Goal: Check status: Check status

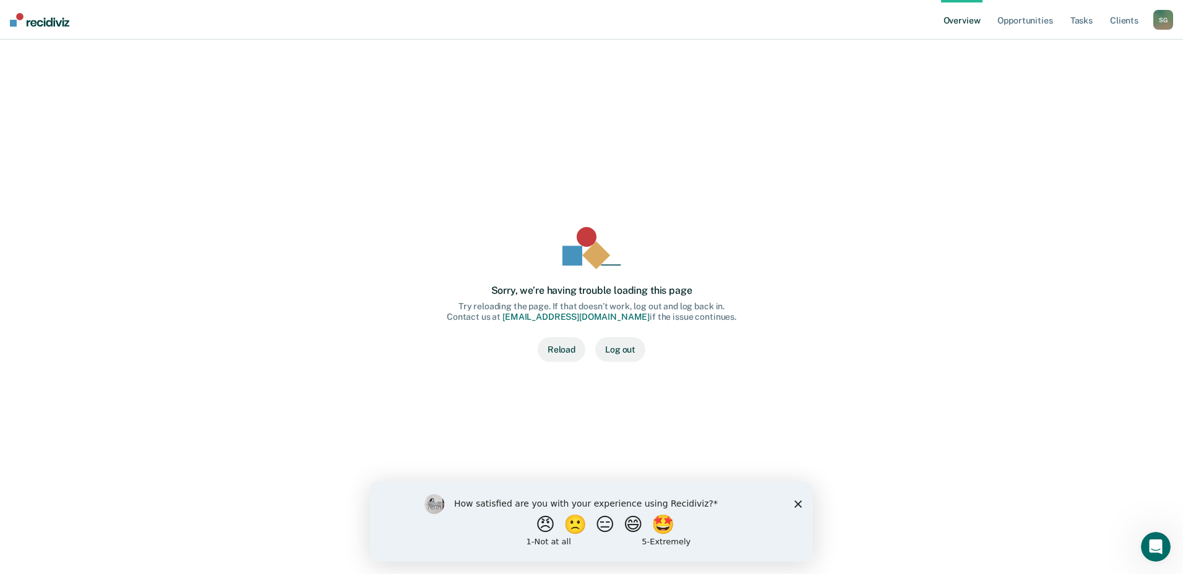
click at [803, 506] on div "How satisfied are you with your experience using Recidiviz? 😠 🙁 😑 😄 🤩 1 - Not a…" at bounding box center [591, 521] width 443 height 80
click at [802, 503] on div "How satisfied are you with your experience using Recidiviz? 😠 🙁 😑 😄 🤩 1 - Not a…" at bounding box center [591, 521] width 443 height 80
click at [796, 503] on icon "Close survey" at bounding box center [797, 503] width 7 height 7
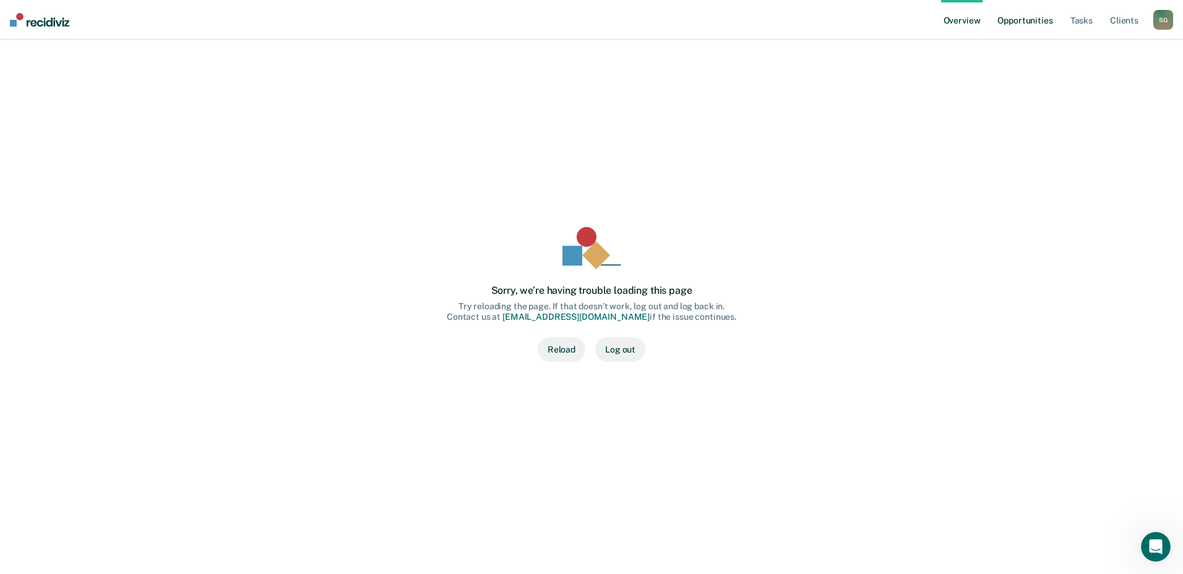
click at [1025, 23] on link "Opportunities" at bounding box center [1025, 20] width 60 height 40
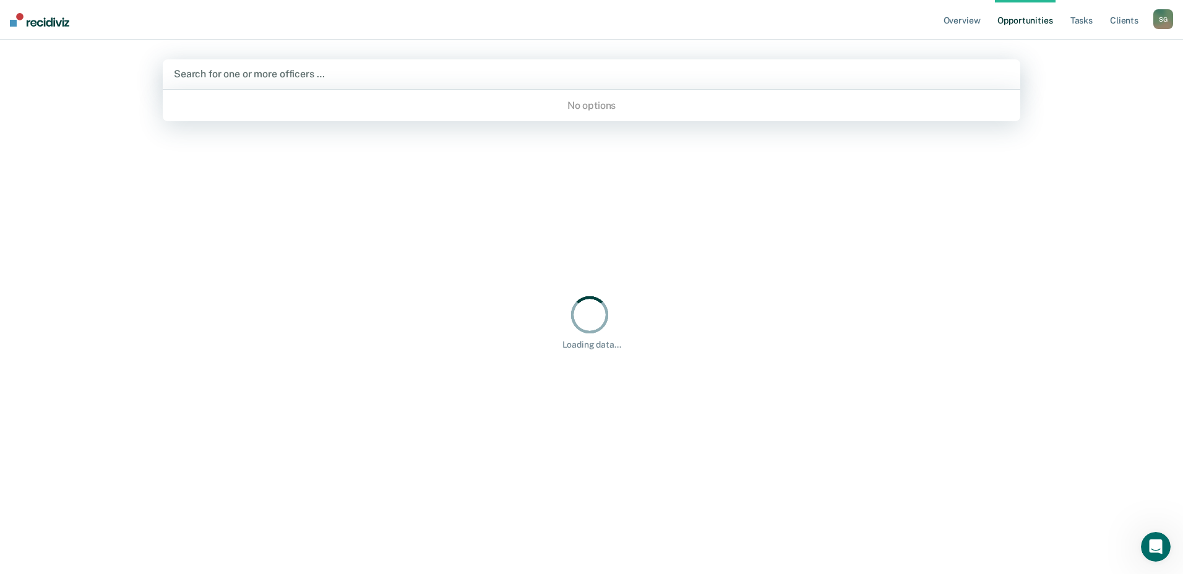
click at [693, 84] on div "Search for one or more officers …" at bounding box center [592, 74] width 858 height 30
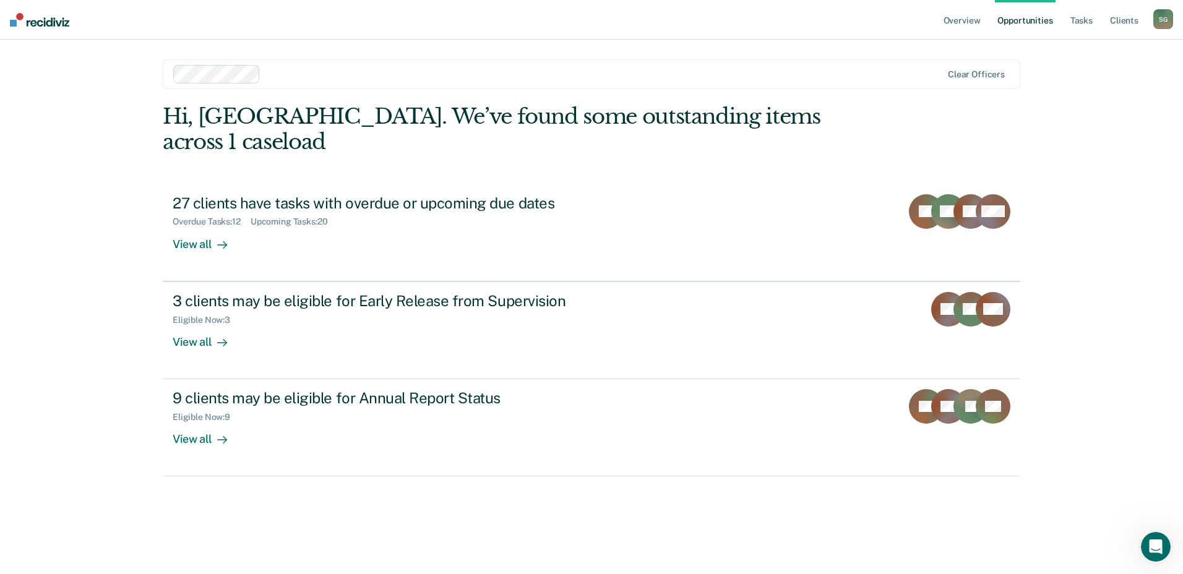
click at [1083, 197] on div "Overview Opportunities Tasks Client s [PERSON_NAME] S G Profile How it works Lo…" at bounding box center [591, 287] width 1183 height 574
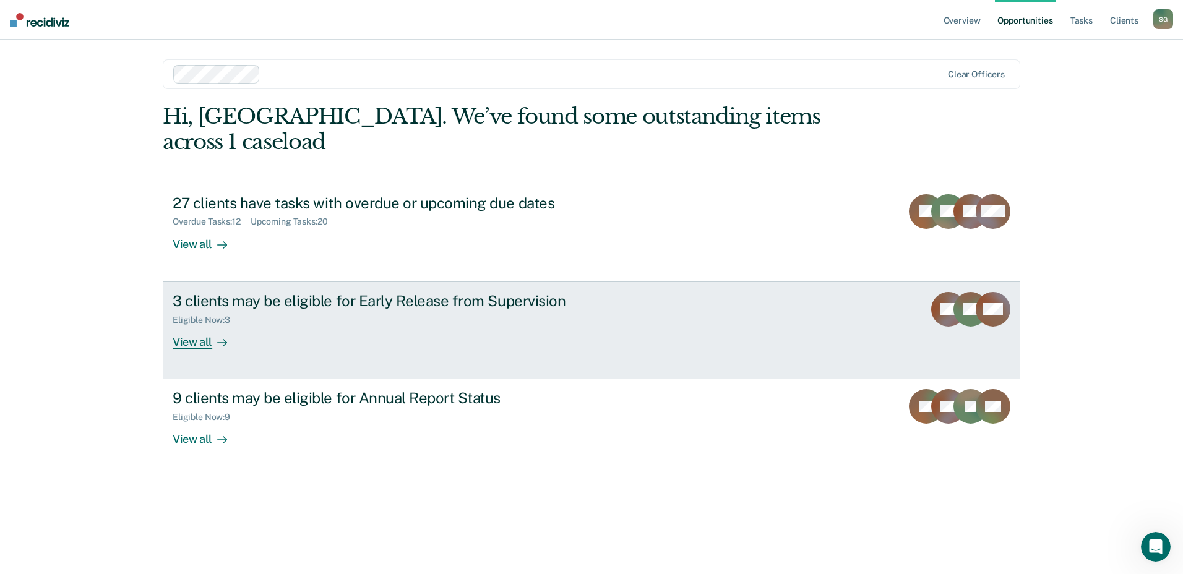
click at [711, 286] on link "3 clients may be eligible for Early Release from Supervision Eligible Now : 3 V…" at bounding box center [592, 331] width 858 height 98
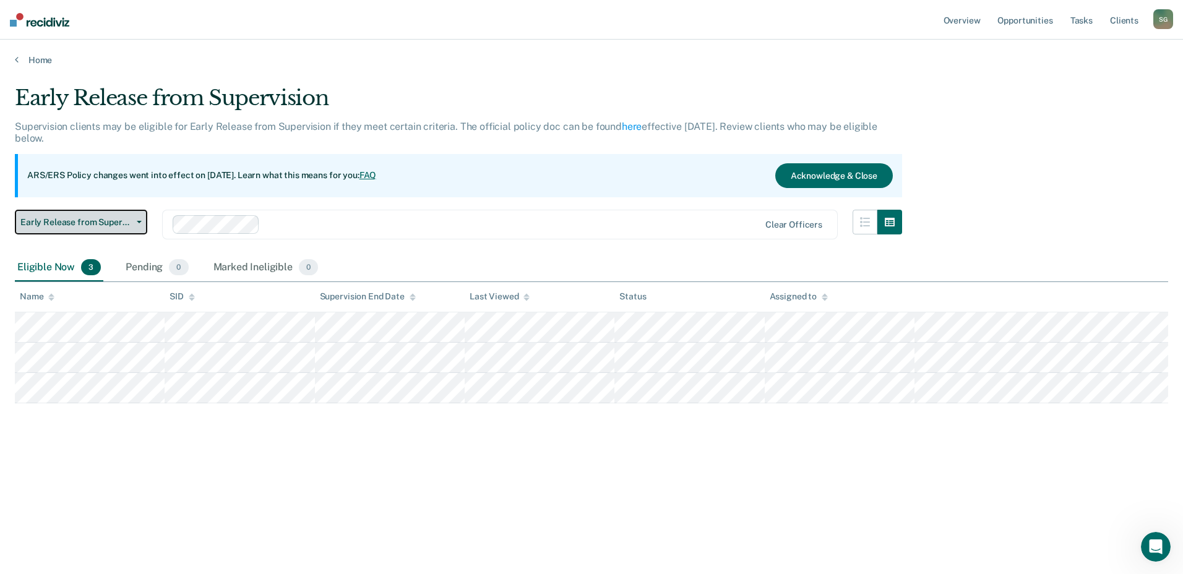
click at [132, 223] on button "Early Release from Supervision" at bounding box center [81, 222] width 132 height 25
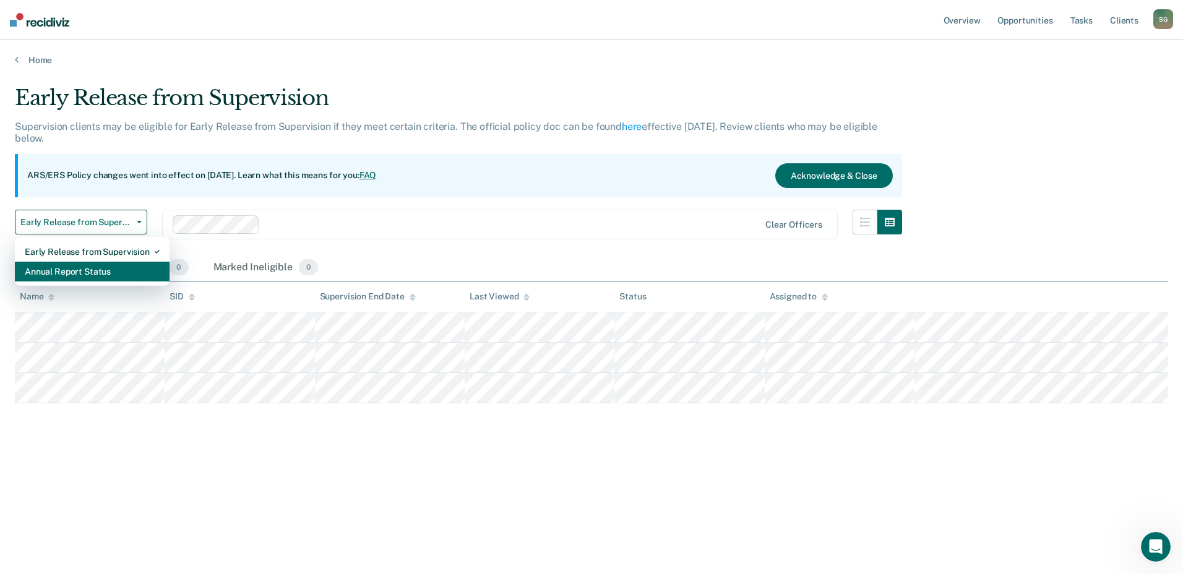
click at [97, 275] on div "Annual Report Status" at bounding box center [92, 272] width 135 height 20
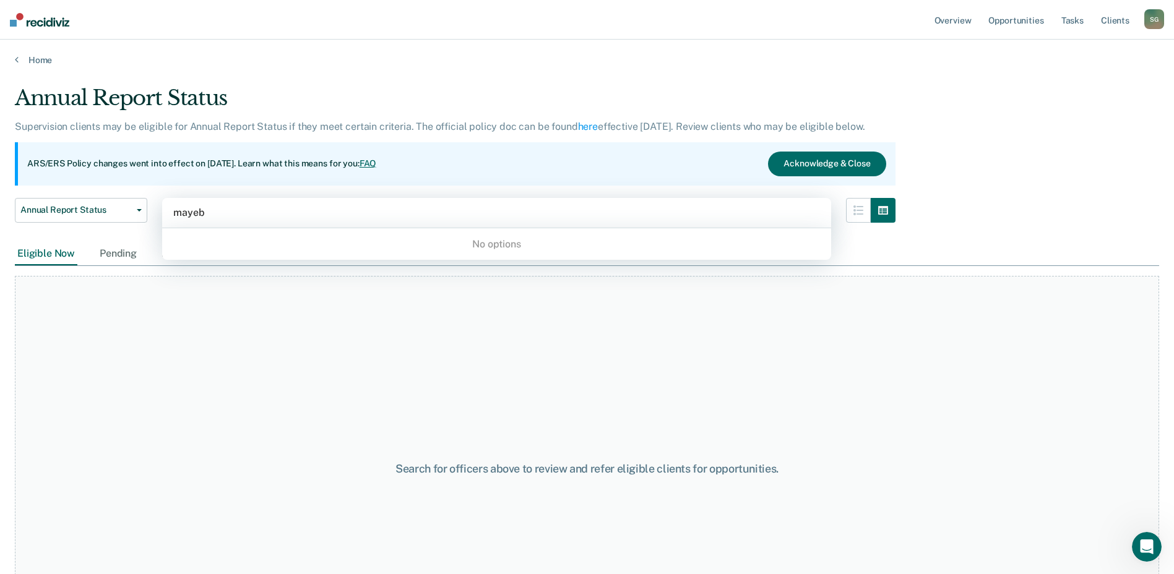
type input "[PERSON_NAME]"
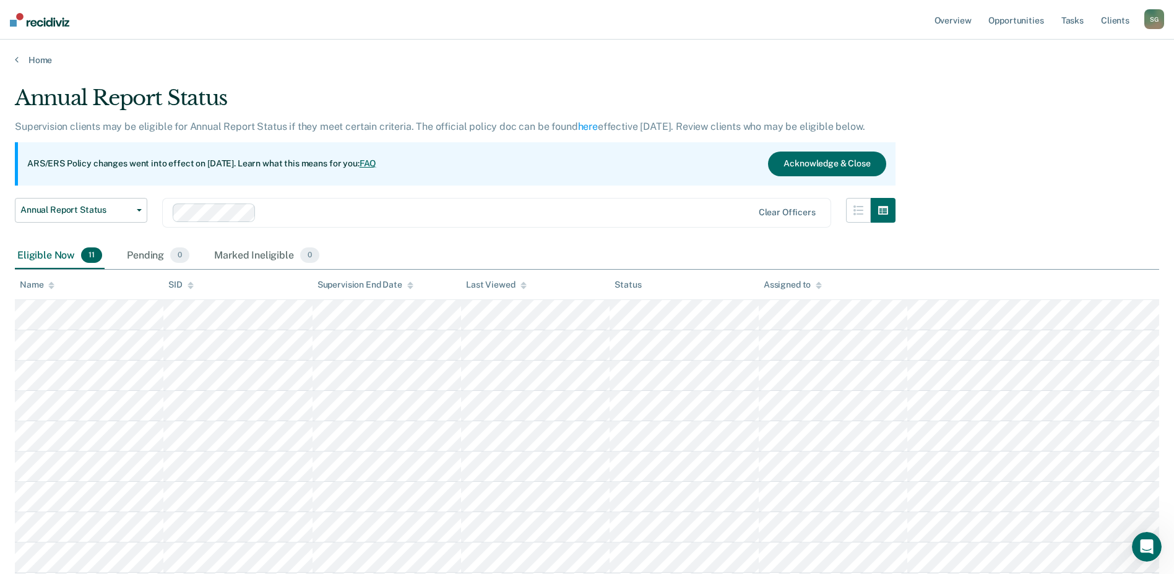
click at [125, 236] on div "Annual Report Status Early Release from Supervision Annual Report Status" at bounding box center [81, 220] width 132 height 45
click at [139, 210] on icon "button" at bounding box center [139, 210] width 5 height 2
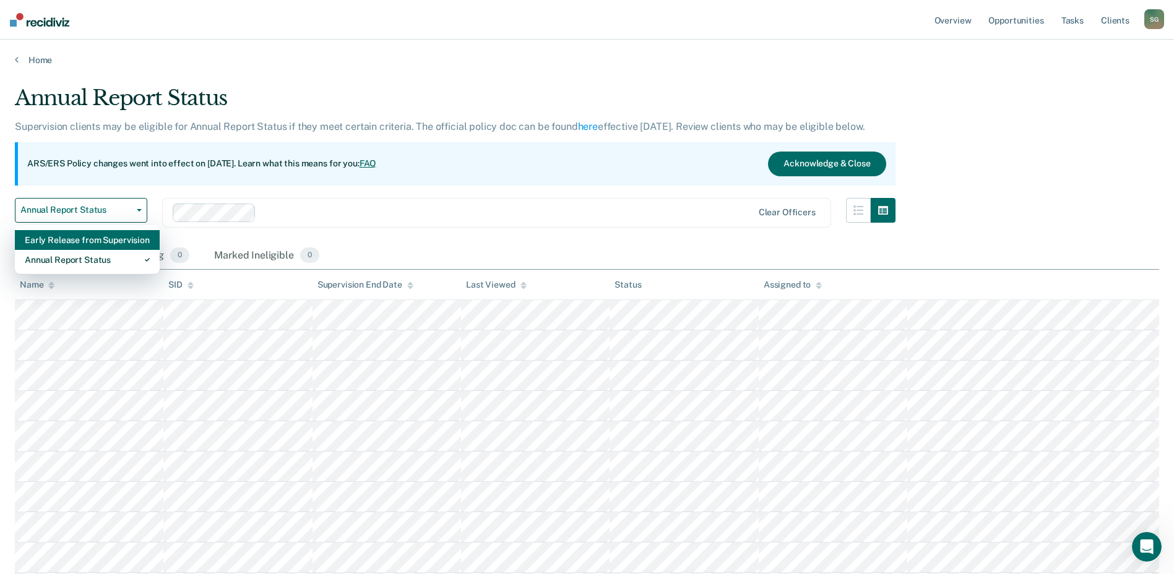
click at [98, 238] on div "Early Release from Supervision" at bounding box center [87, 240] width 125 height 20
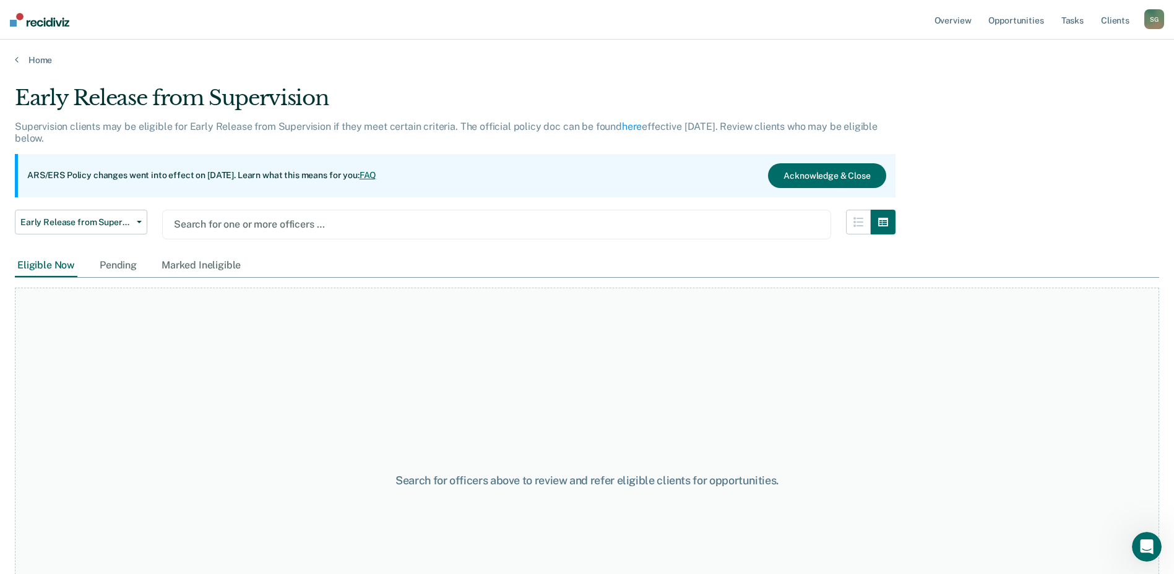
click at [243, 226] on div at bounding box center [496, 224] width 645 height 14
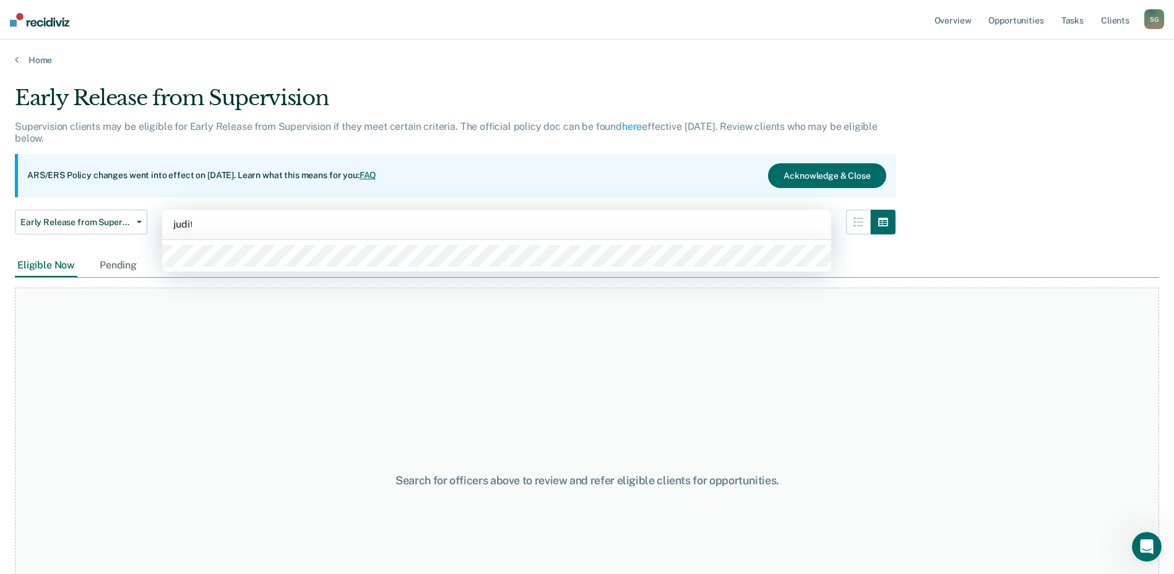
type input "[PERSON_NAME]"
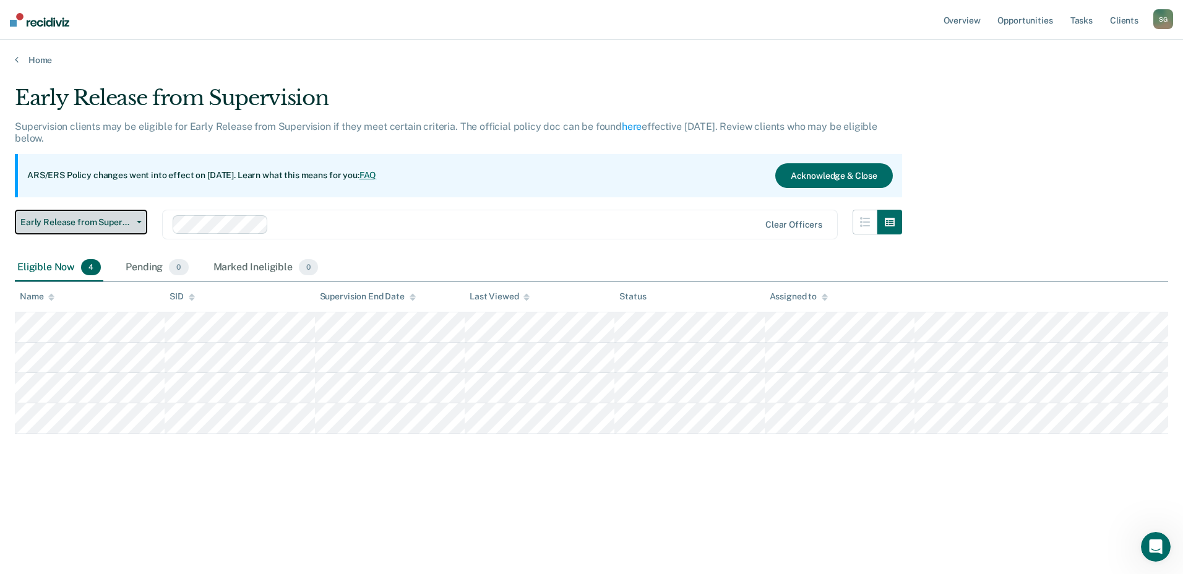
click at [103, 225] on span "Early Release from Supervision" at bounding box center [75, 222] width 111 height 11
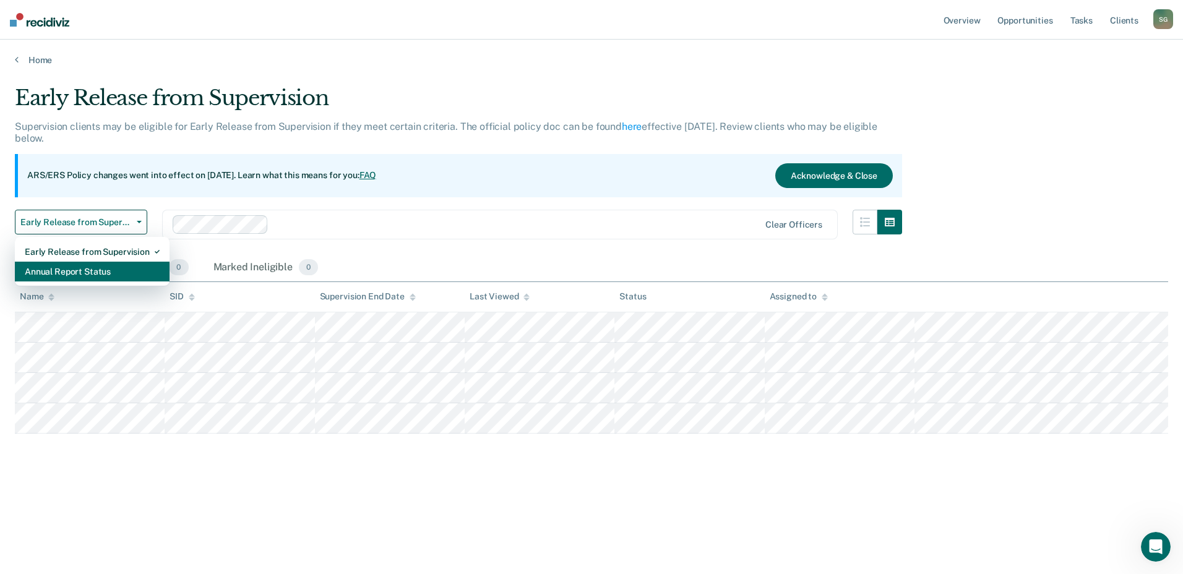
click at [89, 275] on div "Annual Report Status" at bounding box center [92, 272] width 135 height 20
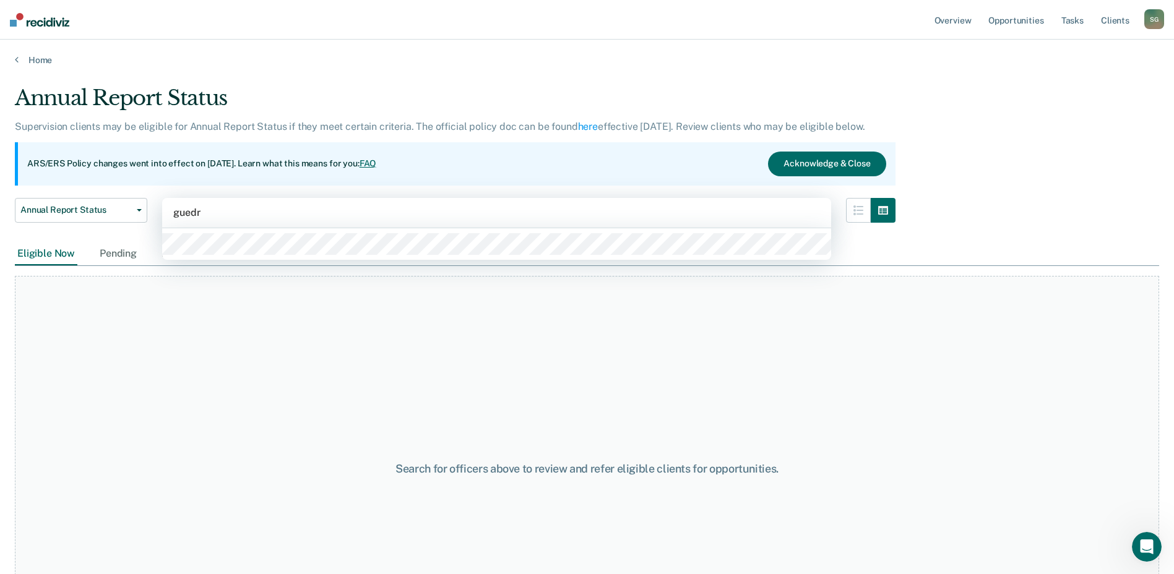
type input "[PERSON_NAME]"
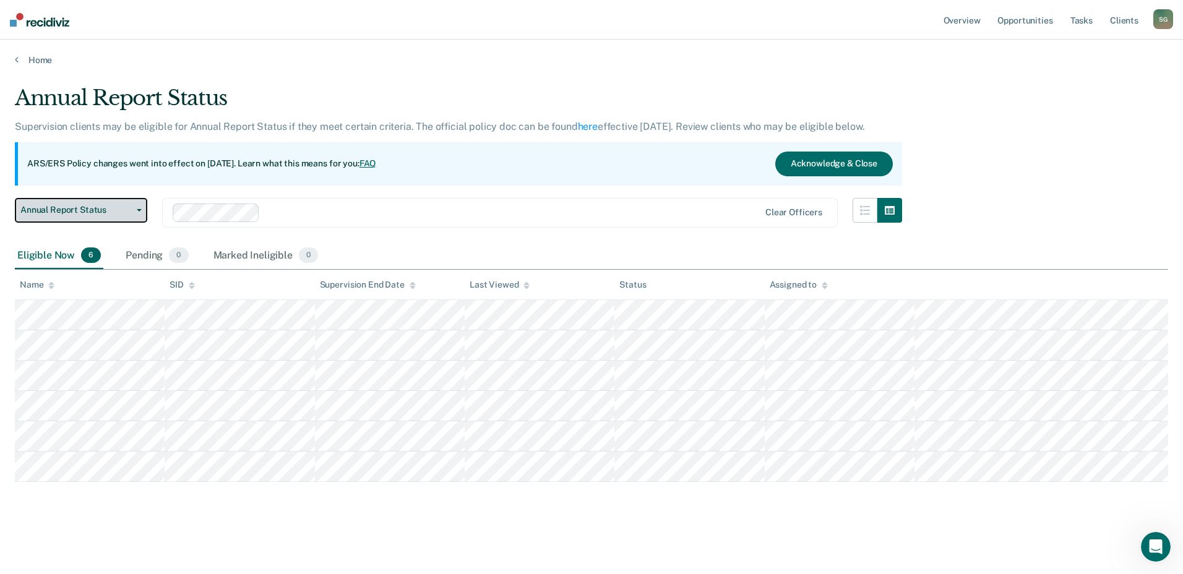
click at [92, 217] on button "Annual Report Status" at bounding box center [81, 210] width 132 height 25
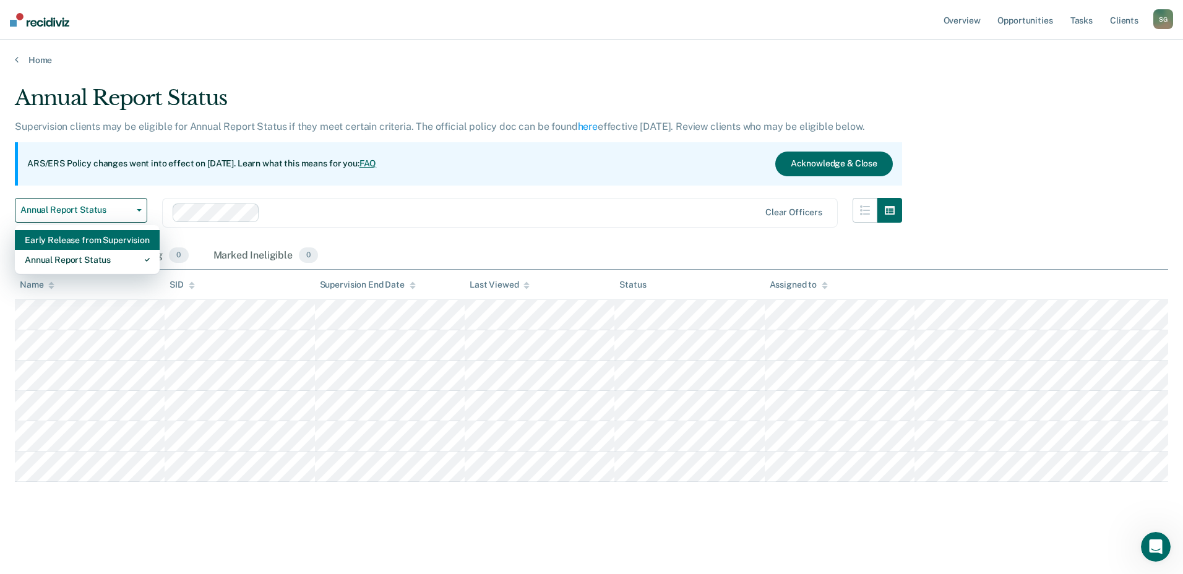
click at [92, 242] on div "Early Release from Supervision" at bounding box center [87, 240] width 125 height 20
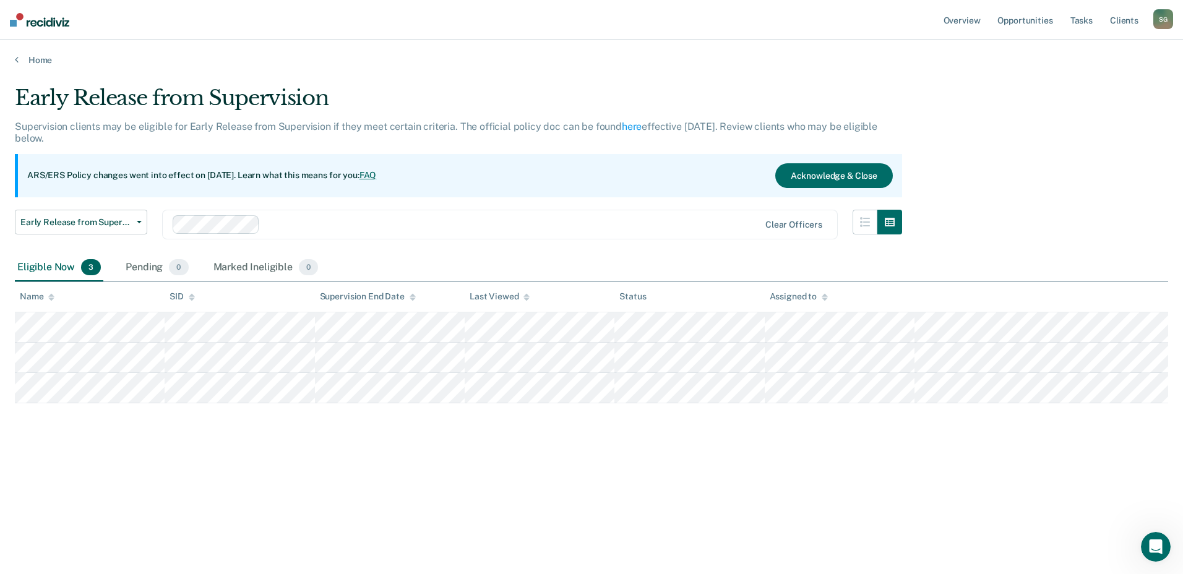
click at [320, 196] on div "ARS/ERS Policy changes went into effect on [DATE]. Learn what this means for yo…" at bounding box center [458, 175] width 887 height 43
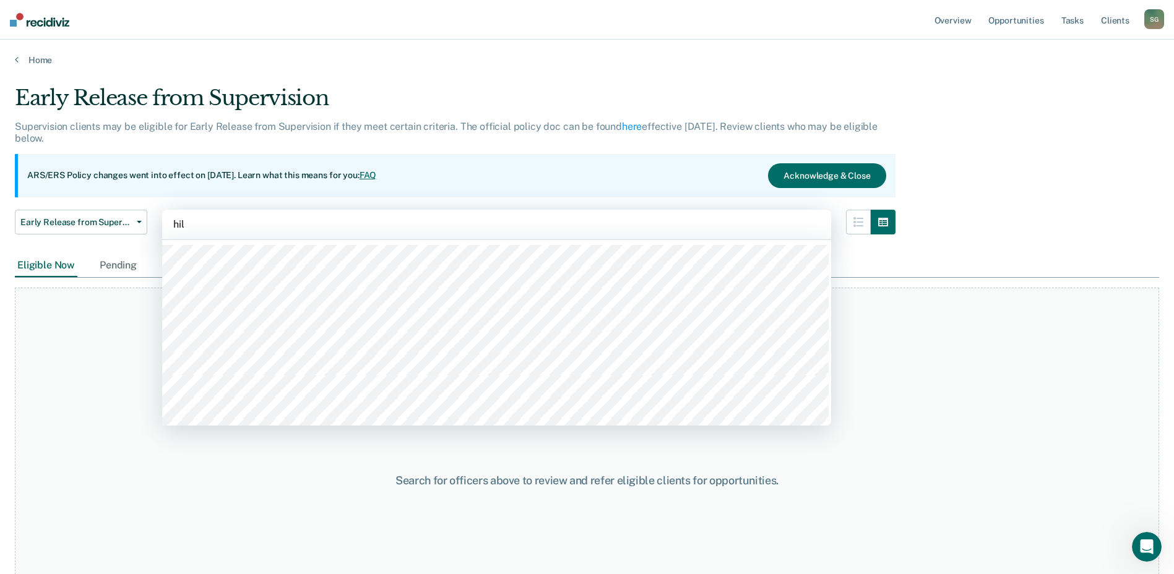
type input "hill"
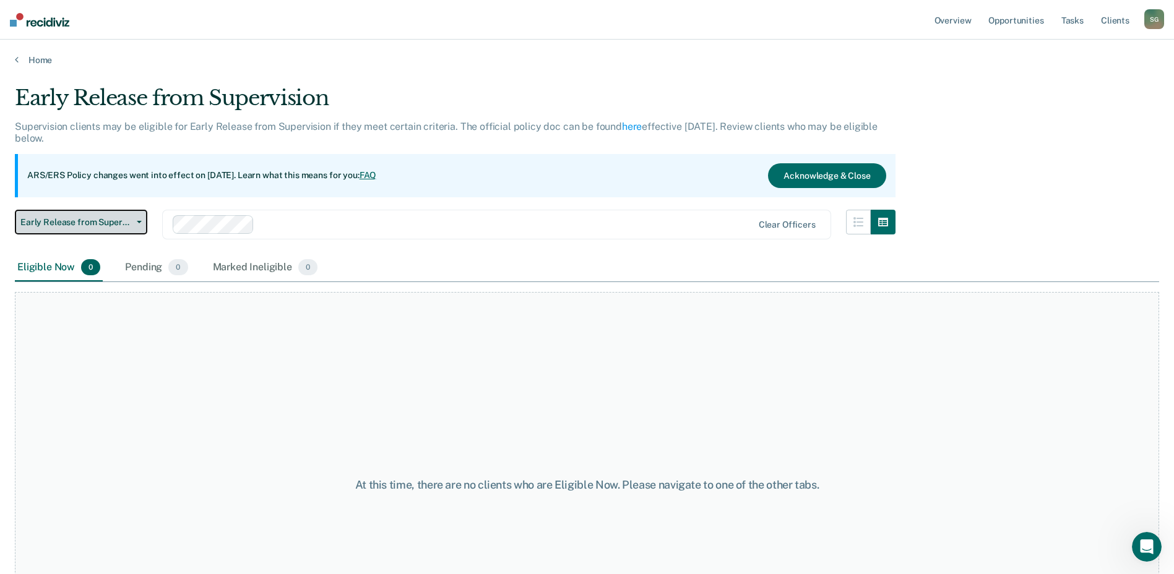
click at [131, 221] on span "Early Release from Supervision" at bounding box center [75, 222] width 111 height 11
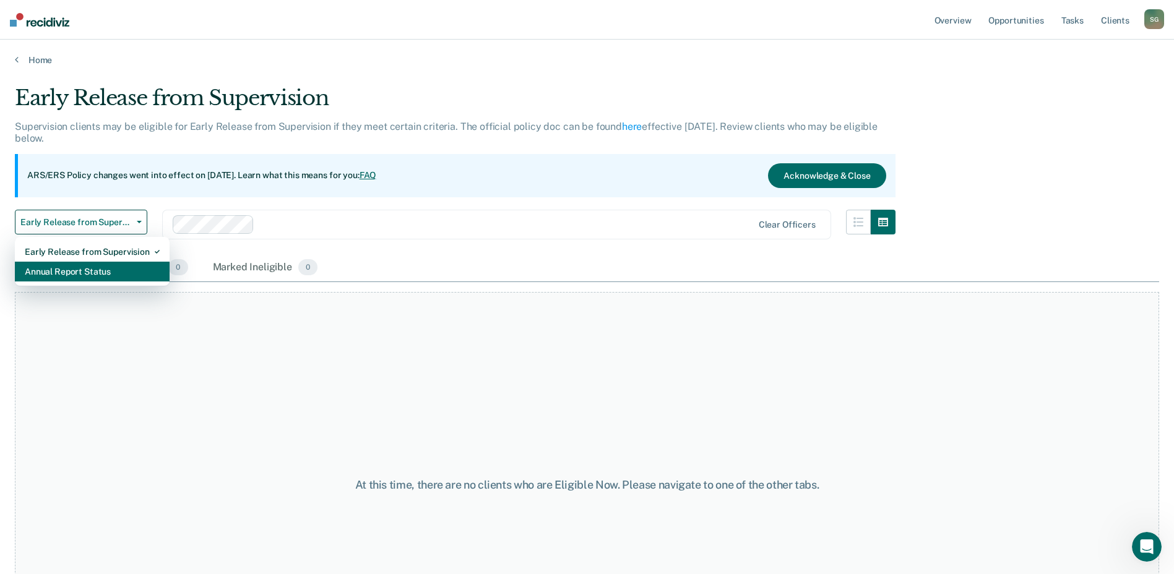
click at [106, 273] on div "Annual Report Status" at bounding box center [92, 272] width 135 height 20
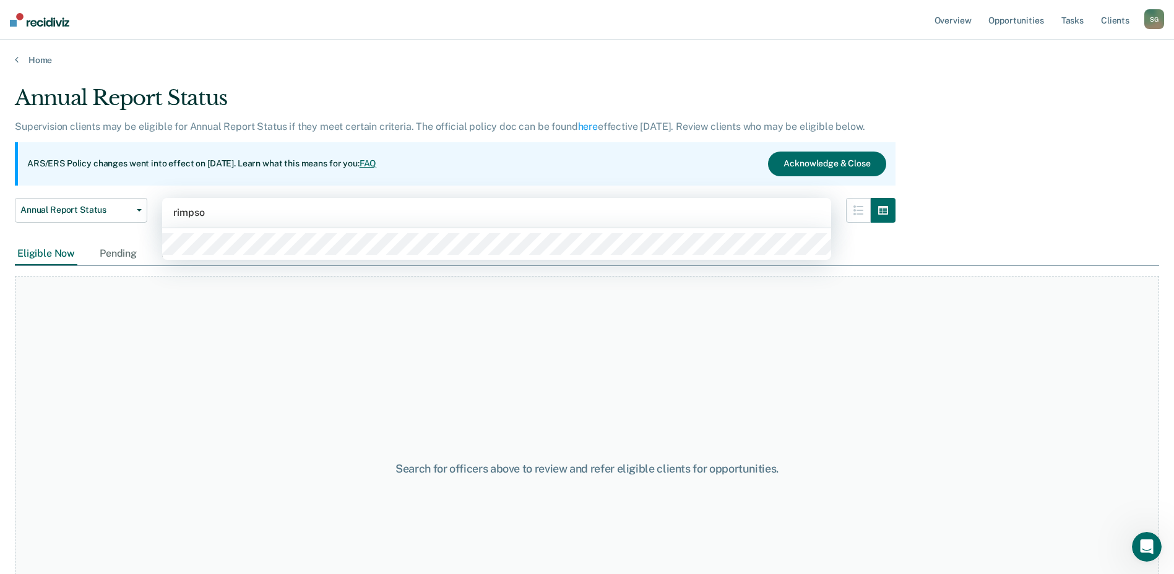
type input "[PERSON_NAME]"
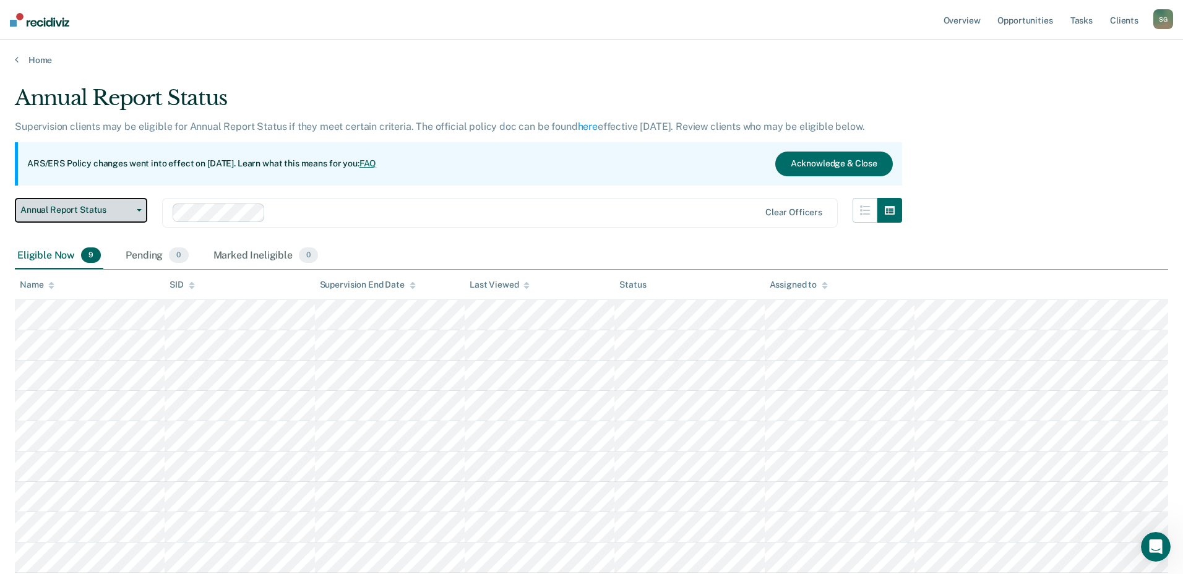
click at [141, 212] on button "Annual Report Status" at bounding box center [81, 210] width 132 height 25
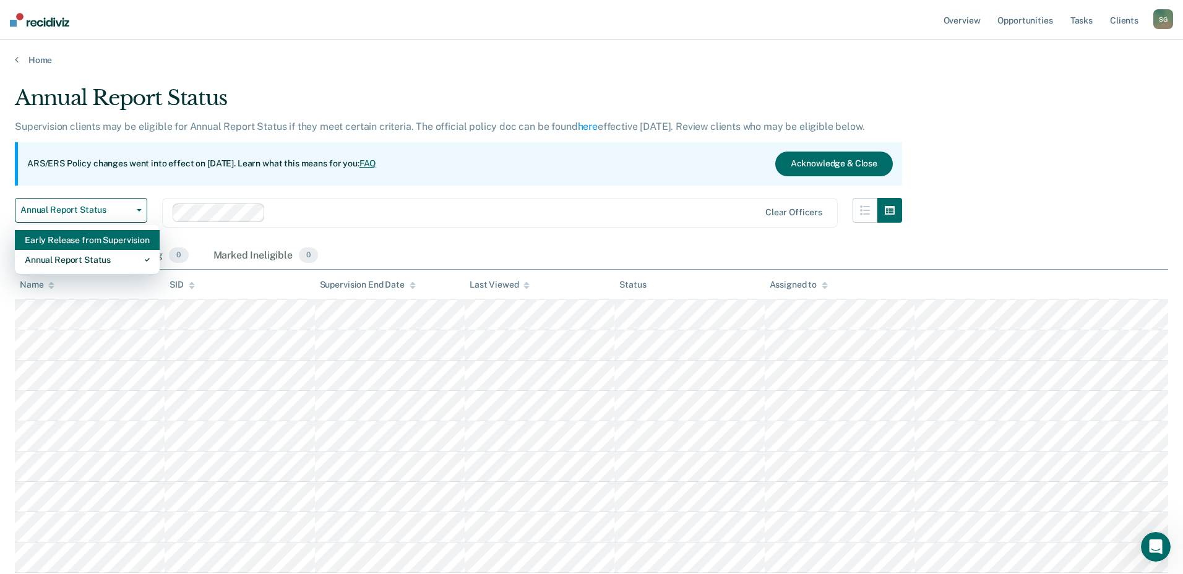
click at [111, 239] on div "Early Release from Supervision" at bounding box center [87, 240] width 125 height 20
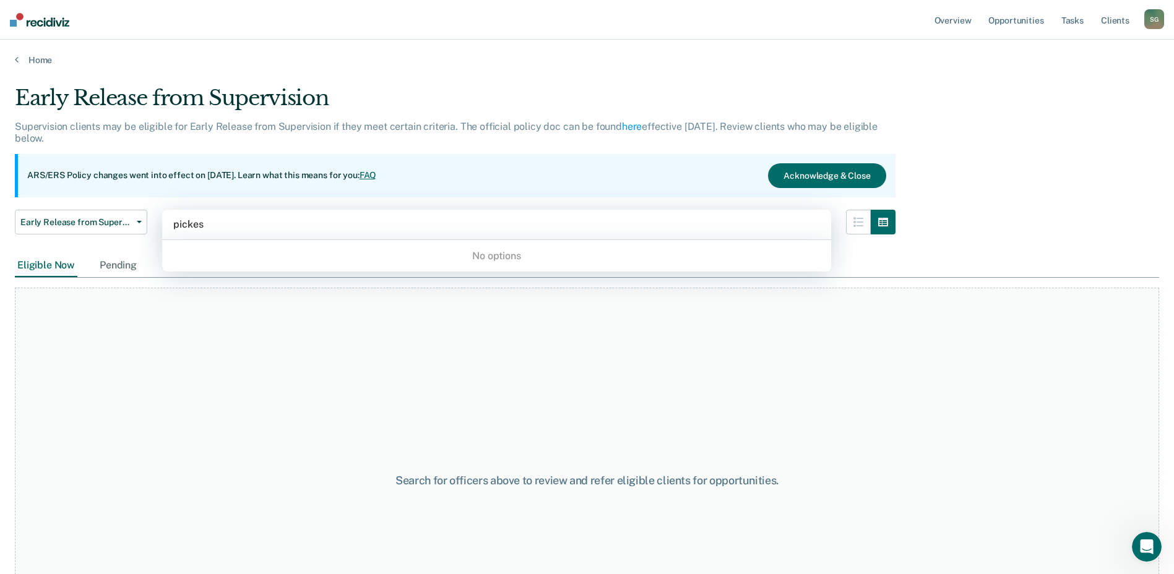
type input "picke"
click at [244, 268] on div at bounding box center [496, 256] width 669 height 32
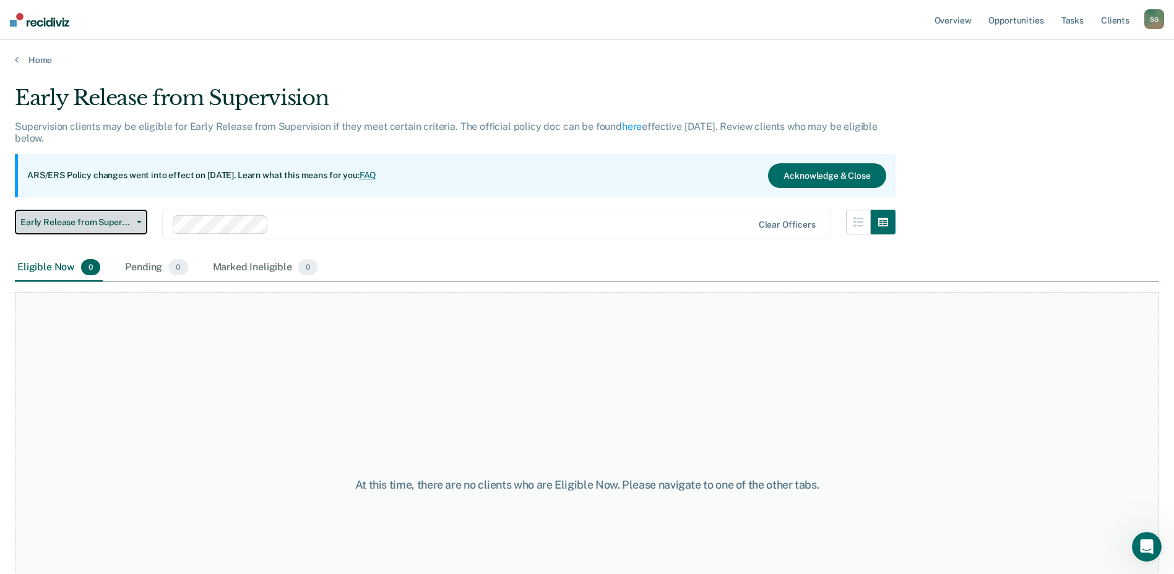
click at [132, 221] on span "button" at bounding box center [137, 222] width 10 height 2
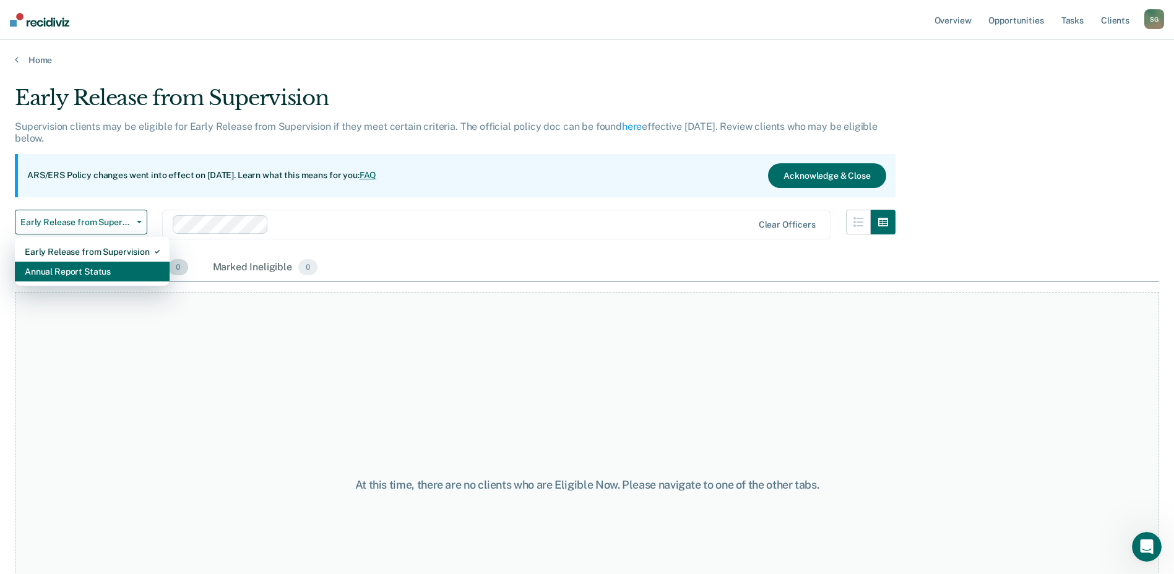
click at [101, 273] on div "Annual Report Status" at bounding box center [92, 272] width 135 height 20
